Goal: Transaction & Acquisition: Purchase product/service

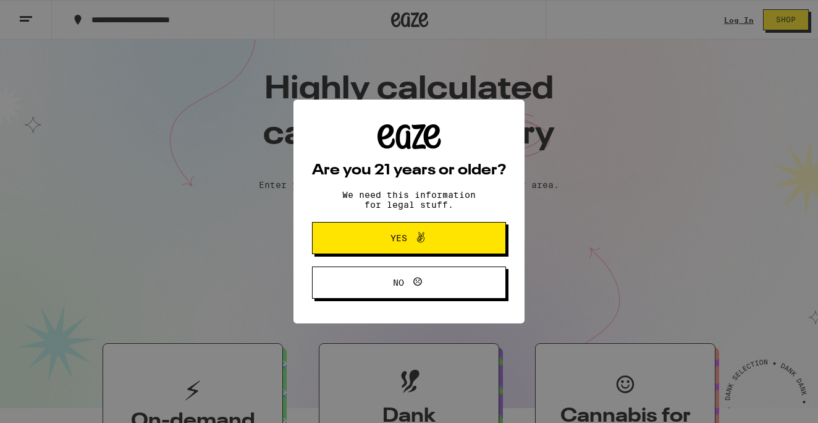
click at [420, 231] on button "Yes" at bounding box center [409, 238] width 194 height 32
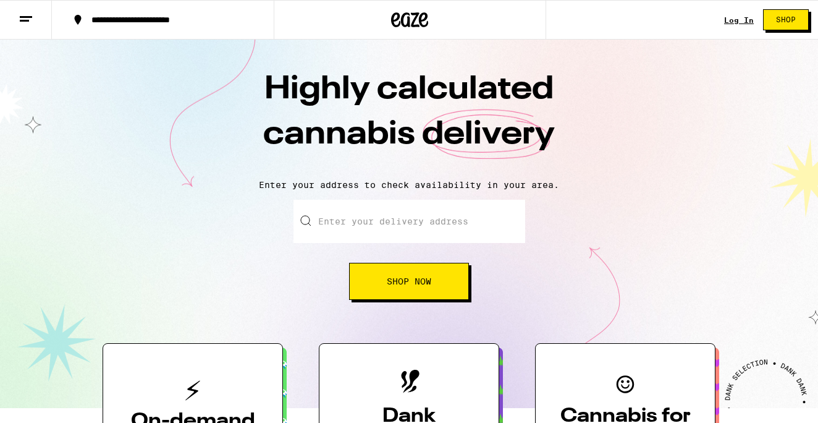
click at [736, 18] on link "Log In" at bounding box center [739, 20] width 30 height 8
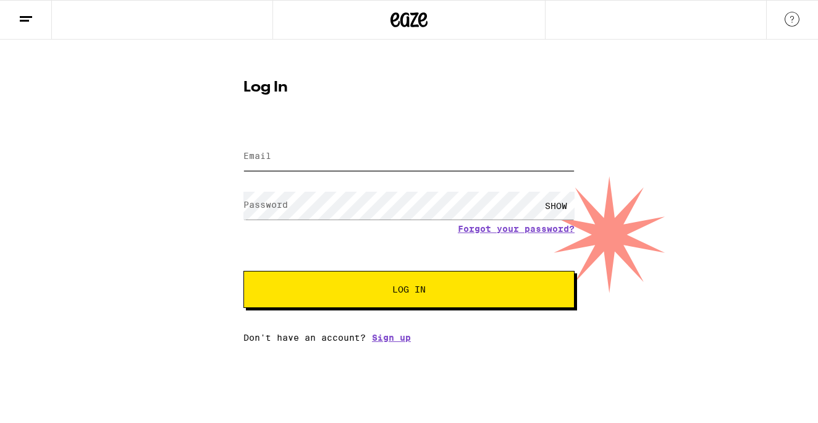
type input "[EMAIL_ADDRESS][DOMAIN_NAME]"
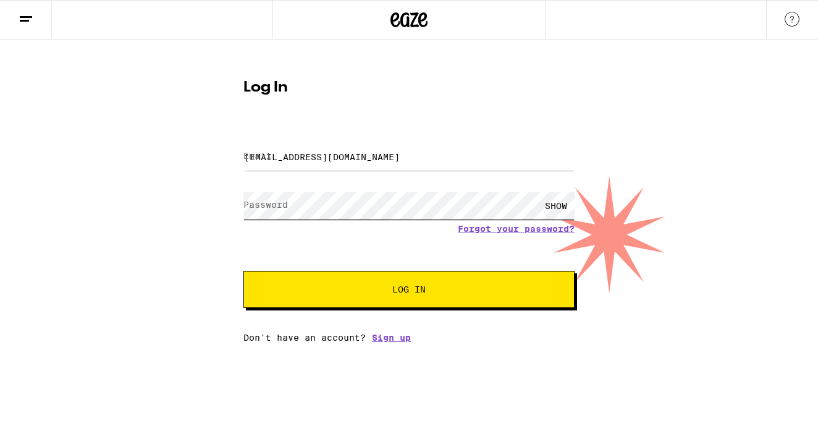
click at [409, 290] on button "Log In" at bounding box center [408, 289] width 331 height 37
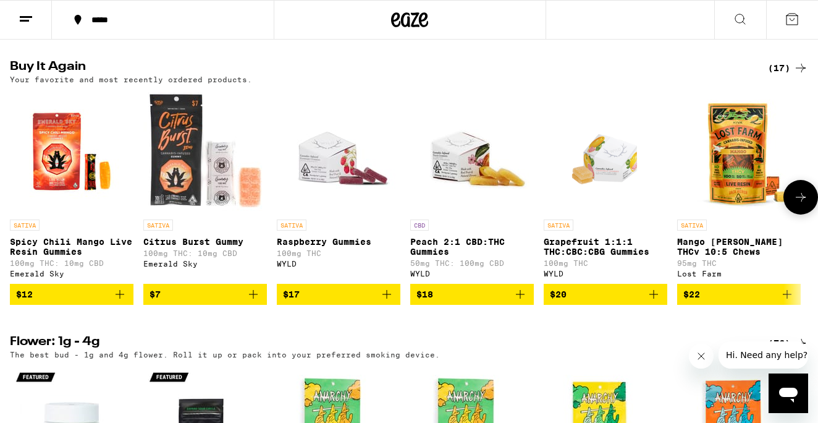
scroll to position [972, 0]
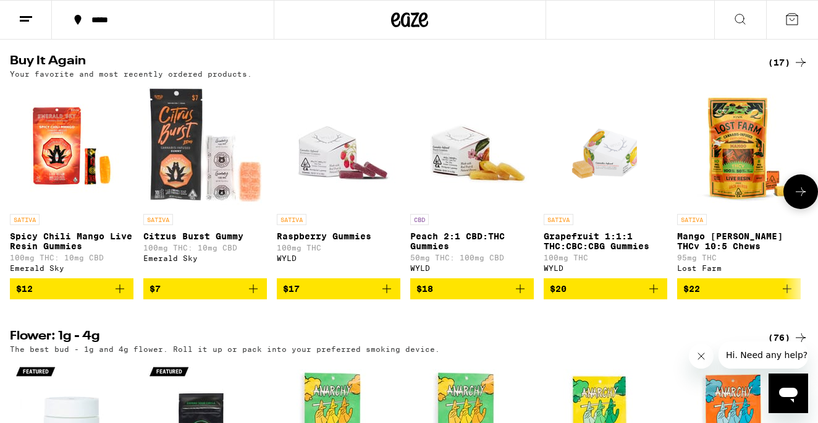
click at [802, 199] on icon at bounding box center [800, 191] width 15 height 15
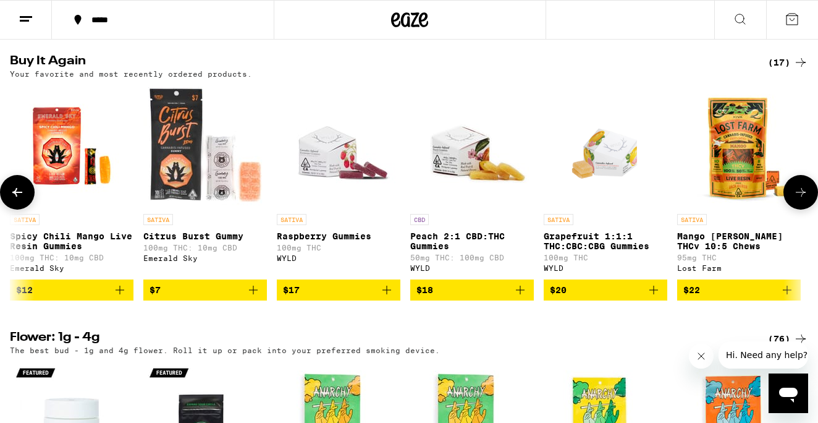
scroll to position [0, 664]
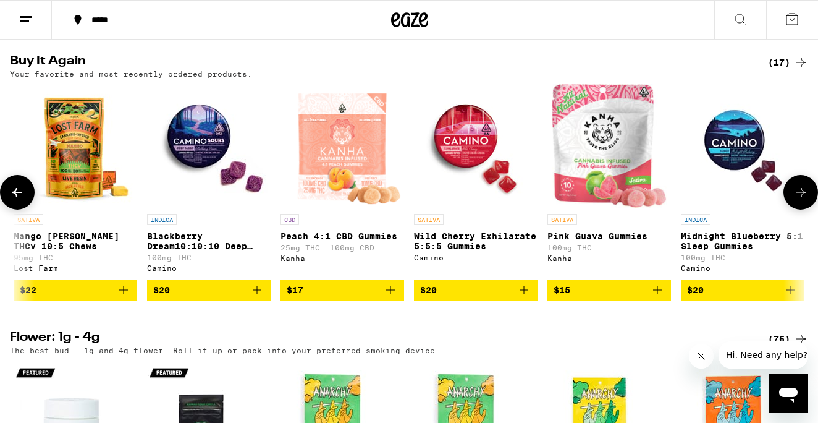
click at [802, 196] on icon at bounding box center [801, 192] width 10 height 9
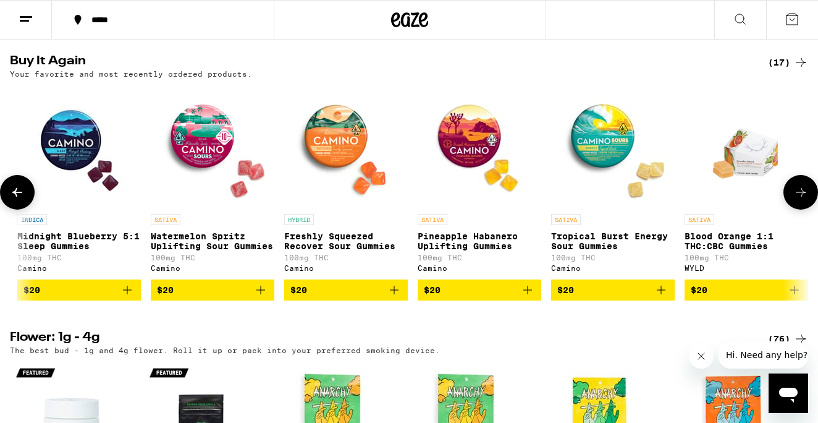
click at [802, 196] on icon at bounding box center [801, 192] width 10 height 9
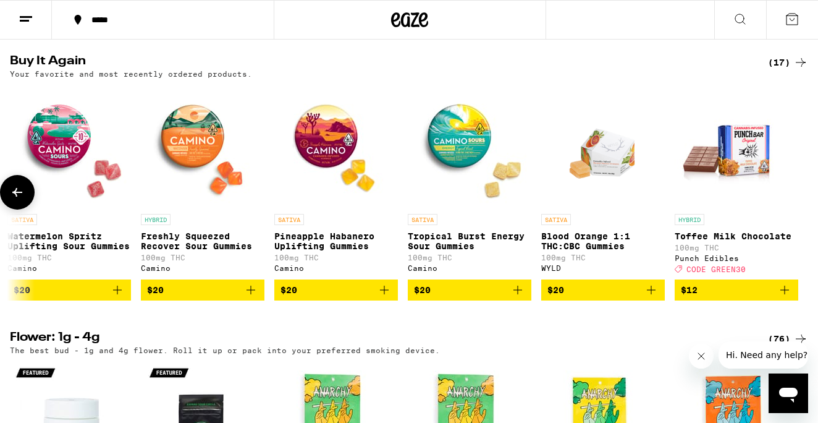
click at [21, 200] on icon at bounding box center [17, 192] width 15 height 15
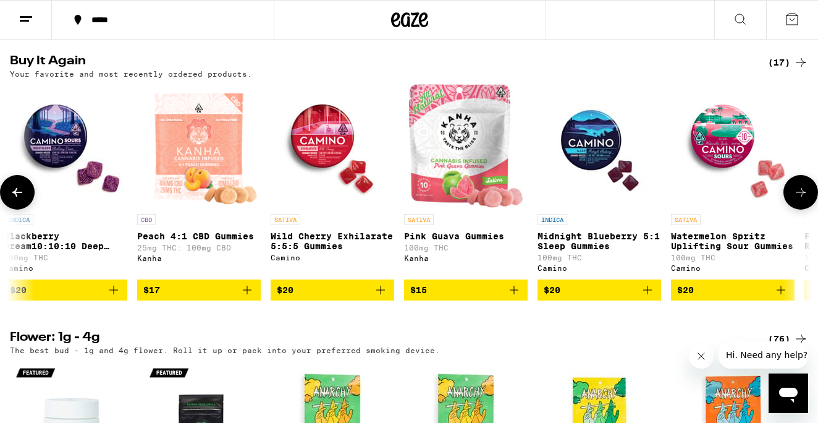
click at [21, 200] on icon at bounding box center [17, 192] width 15 height 15
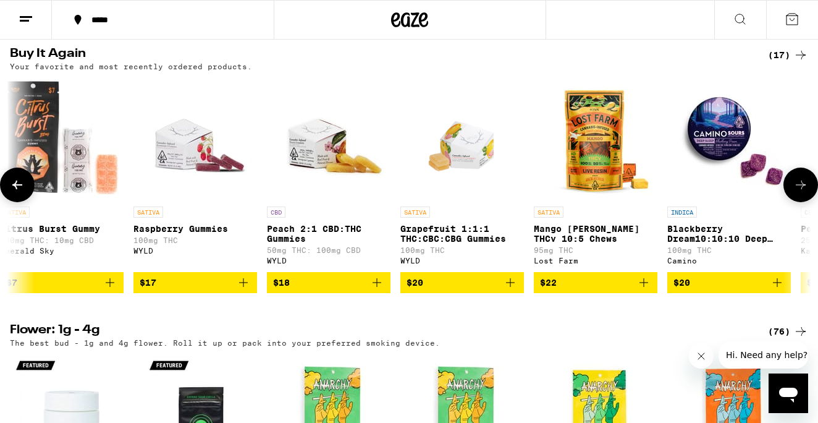
scroll to position [988, 0]
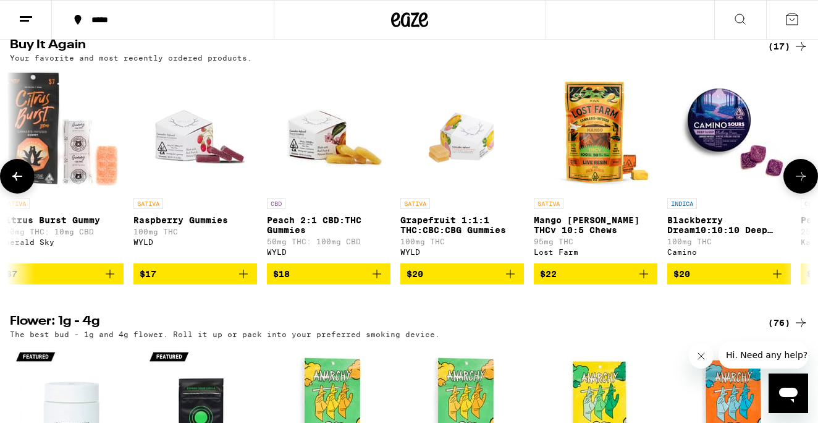
click at [779, 281] on icon "Add to bag" at bounding box center [777, 273] width 15 height 15
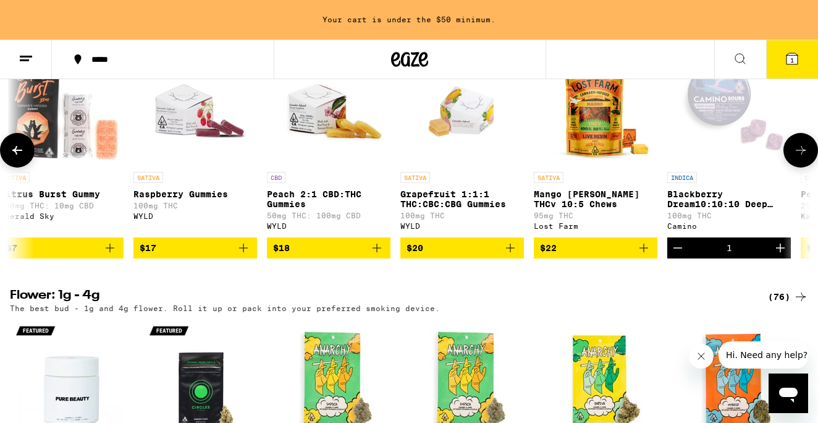
scroll to position [1057, 0]
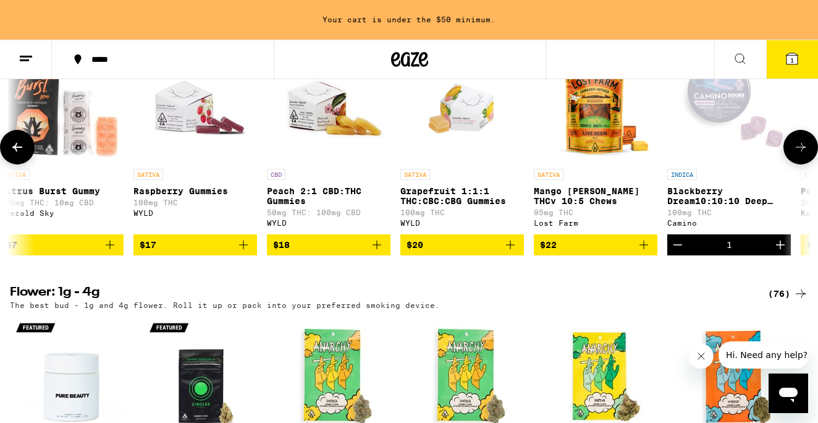
click at [779, 252] on icon "Increment" at bounding box center [780, 244] width 15 height 15
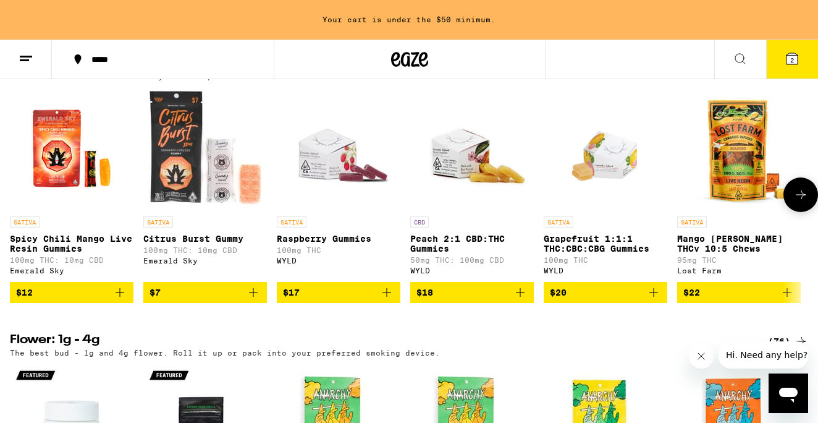
scroll to position [0, 0]
click at [256, 300] on icon "Add to bag" at bounding box center [253, 292] width 15 height 15
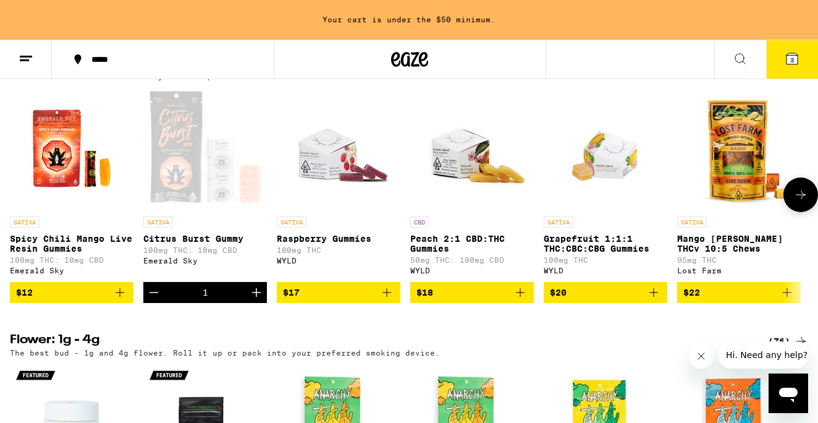
click at [256, 297] on icon "Increment" at bounding box center [256, 292] width 9 height 9
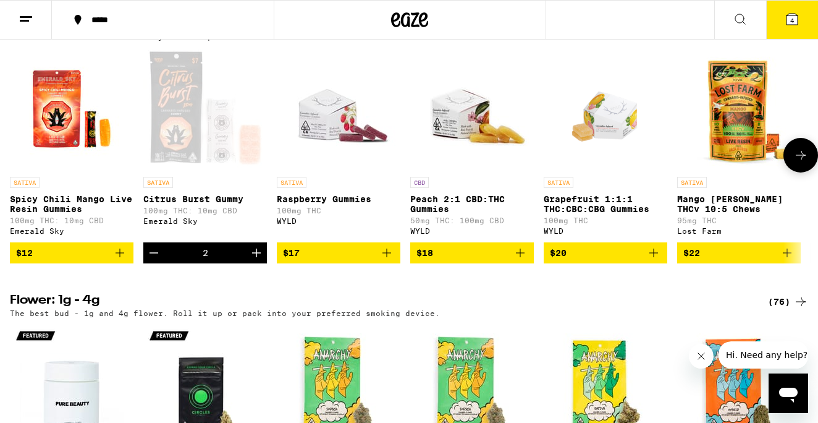
click at [256, 257] on icon "Increment" at bounding box center [256, 252] width 9 height 9
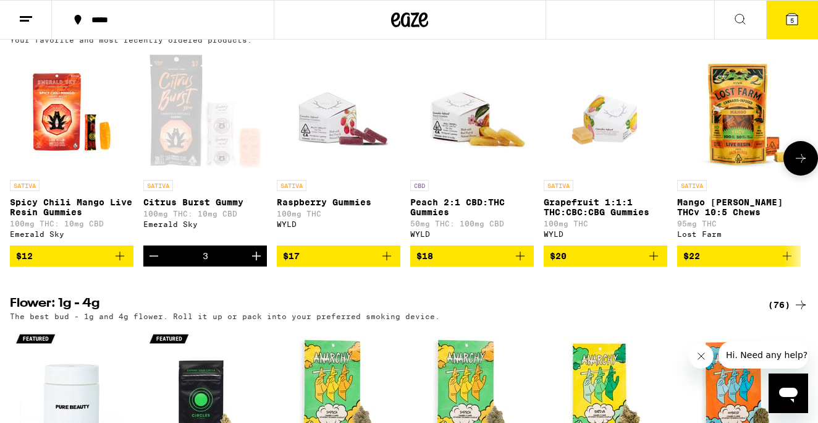
click at [122, 263] on icon "Add to bag" at bounding box center [119, 255] width 15 height 15
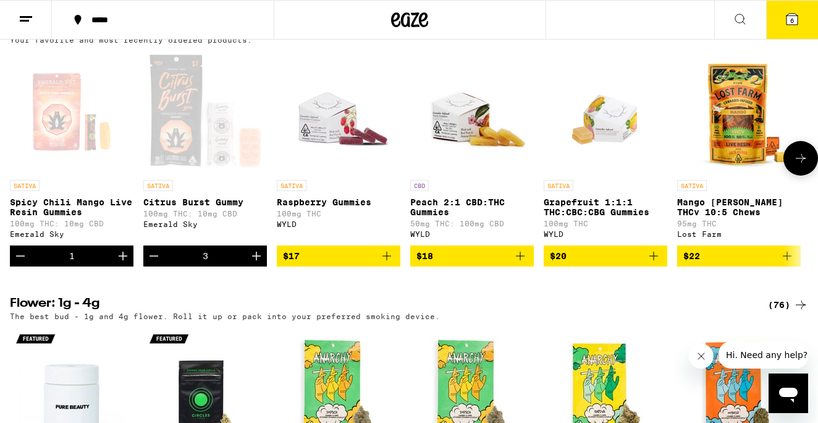
click at [125, 263] on icon "Increment" at bounding box center [123, 255] width 15 height 15
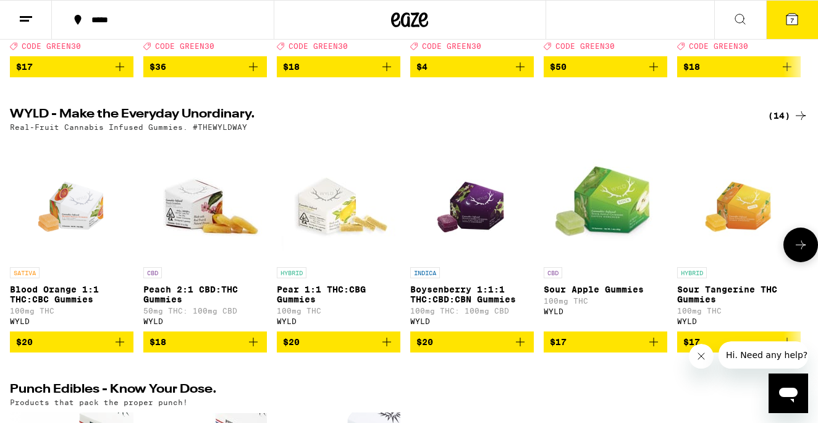
scroll to position [356, 0]
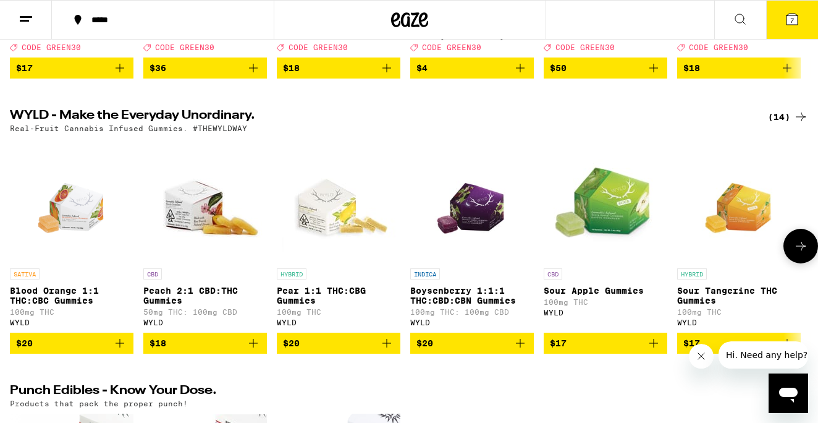
click at [796, 263] on button at bounding box center [800, 246] width 35 height 35
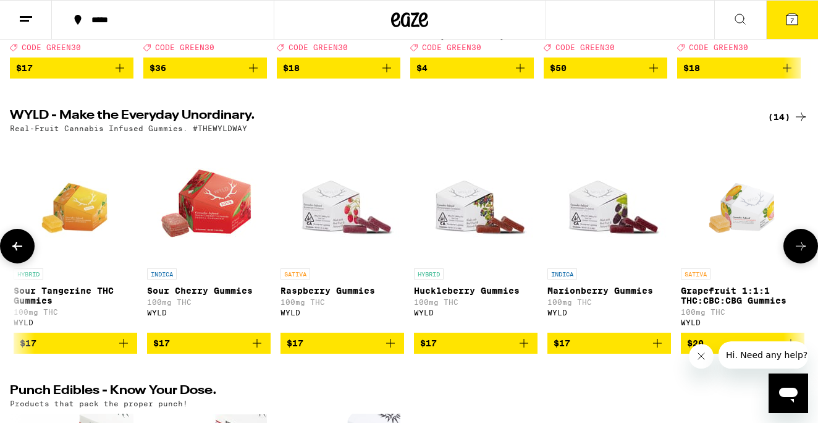
click at [796, 263] on button at bounding box center [800, 246] width 35 height 35
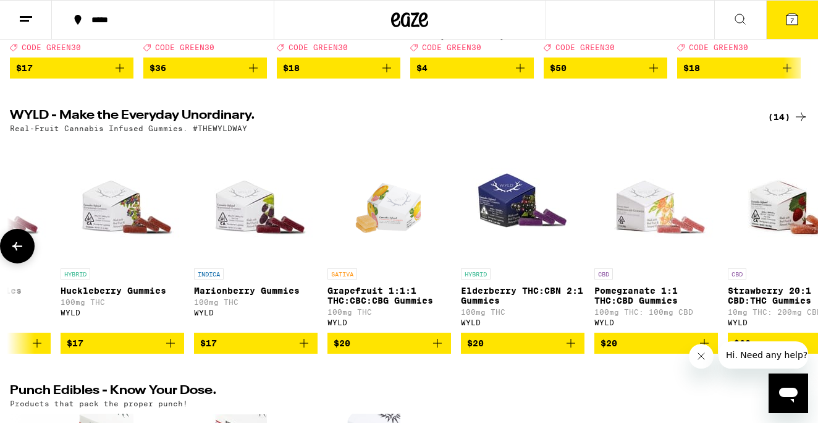
scroll to position [0, 1070]
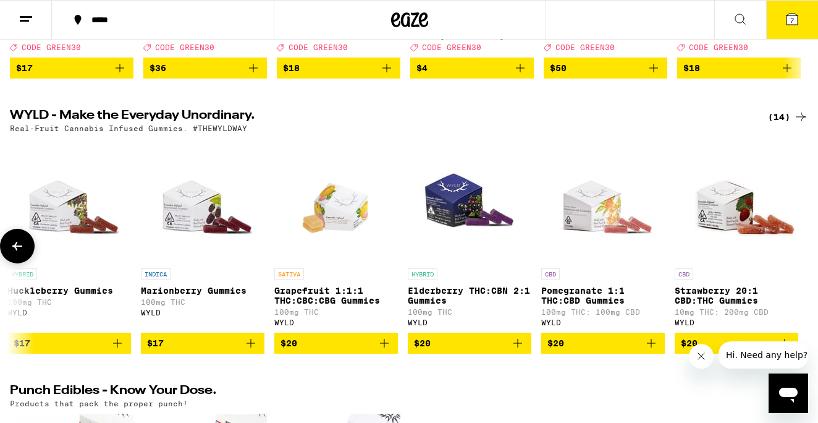
click at [796, 263] on div at bounding box center [800, 246] width 35 height 35
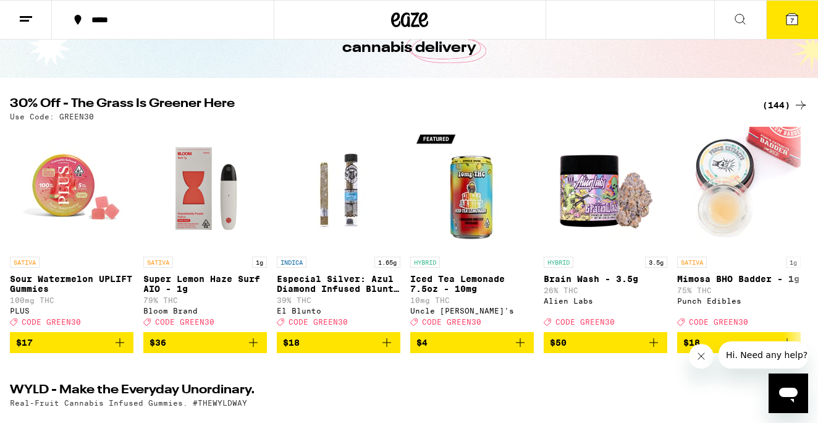
scroll to position [77, 0]
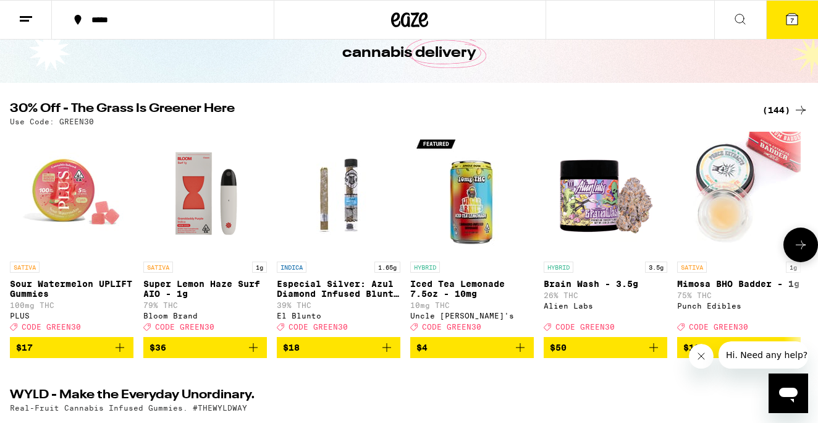
click at [805, 247] on icon at bounding box center [800, 244] width 15 height 15
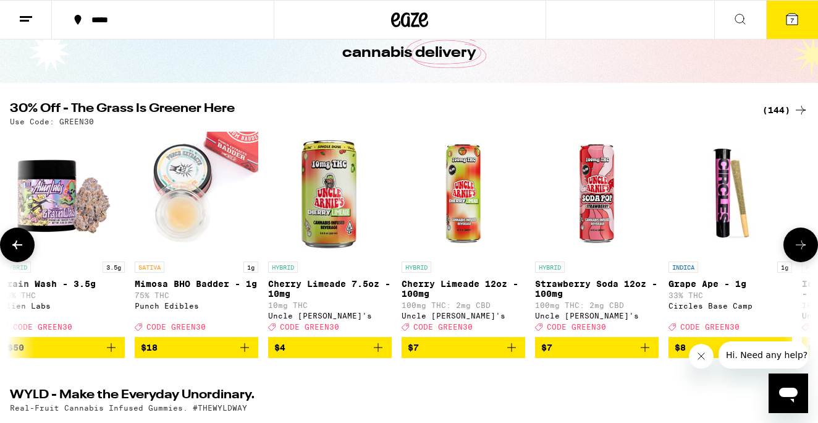
scroll to position [0, 664]
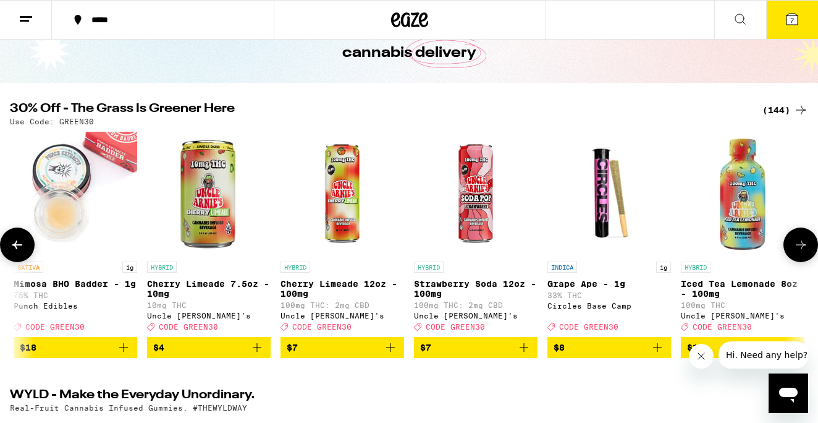
click at [805, 247] on icon at bounding box center [800, 244] width 15 height 15
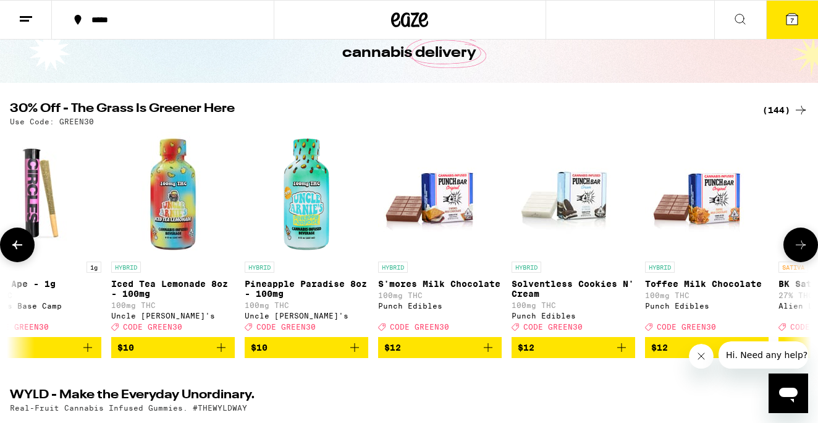
scroll to position [0, 1327]
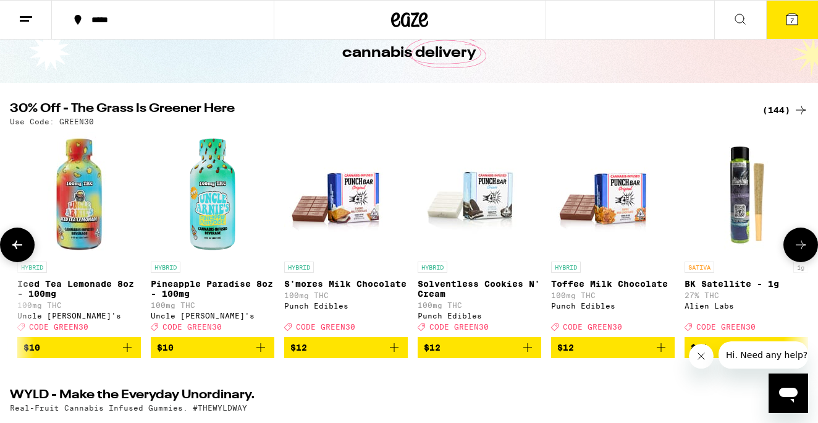
click at [798, 242] on button at bounding box center [800, 244] width 35 height 35
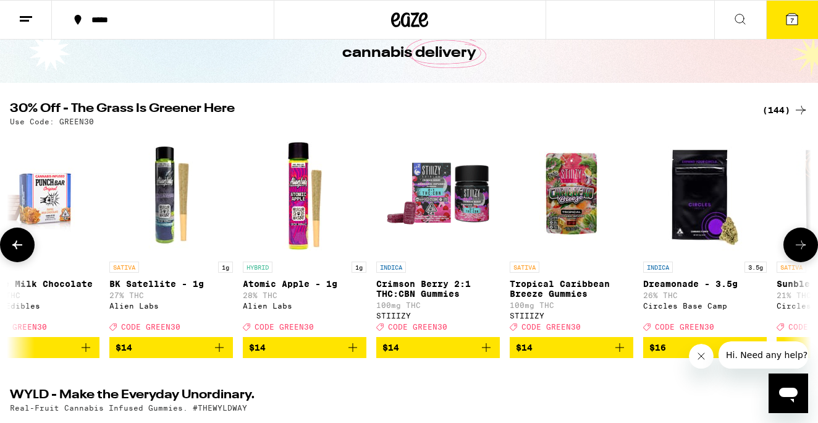
scroll to position [0, 1991]
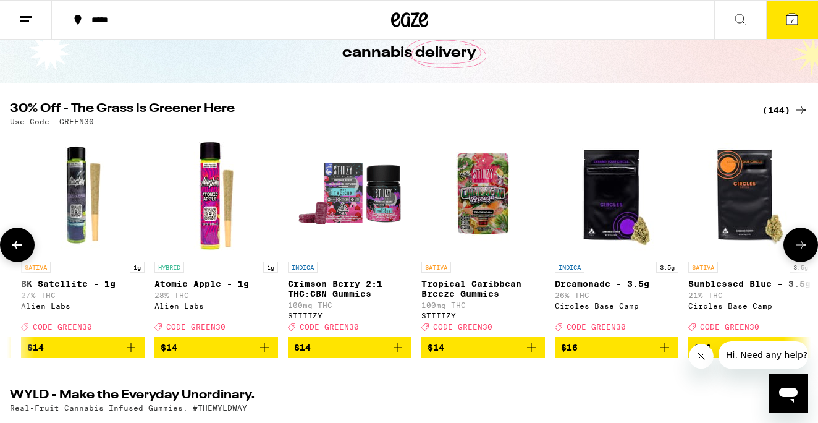
click at [802, 252] on icon at bounding box center [800, 244] width 15 height 15
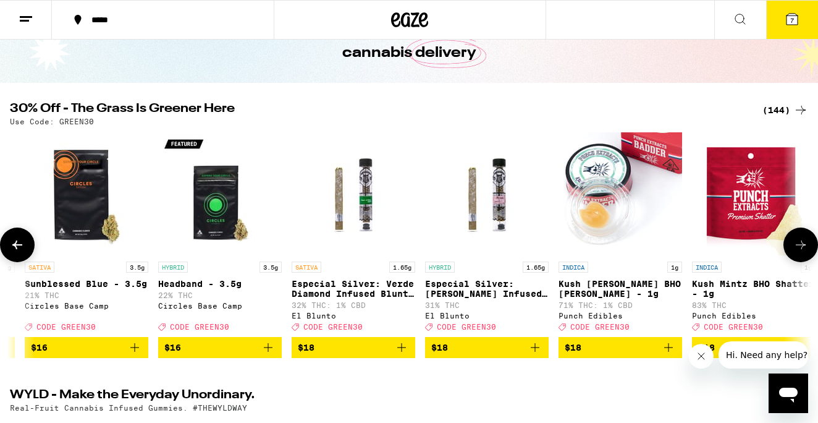
click at [802, 252] on icon at bounding box center [800, 244] width 15 height 15
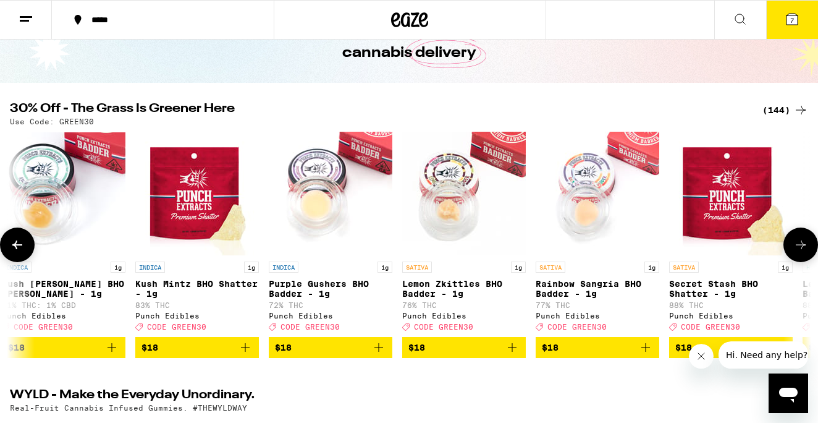
scroll to position [0, 3318]
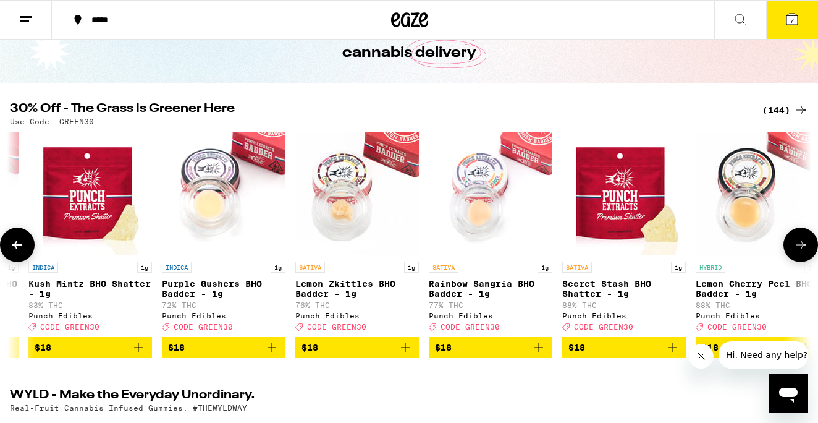
click at [802, 252] on icon at bounding box center [800, 244] width 15 height 15
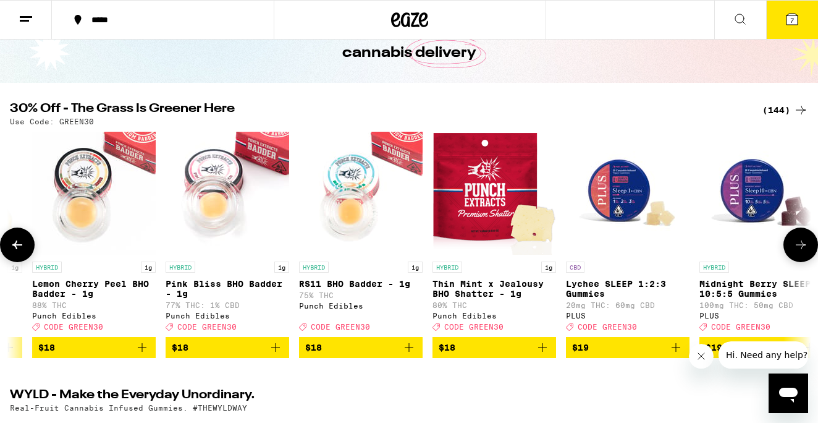
click at [802, 252] on icon at bounding box center [800, 244] width 15 height 15
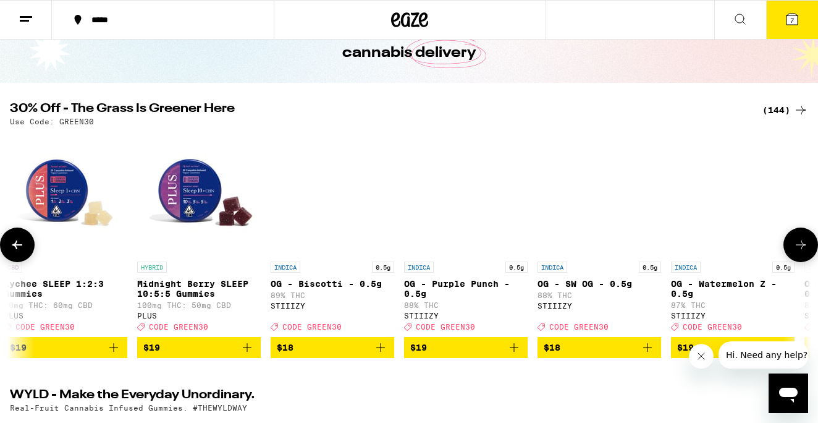
scroll to position [0, 4645]
